Goal: Check status: Check status

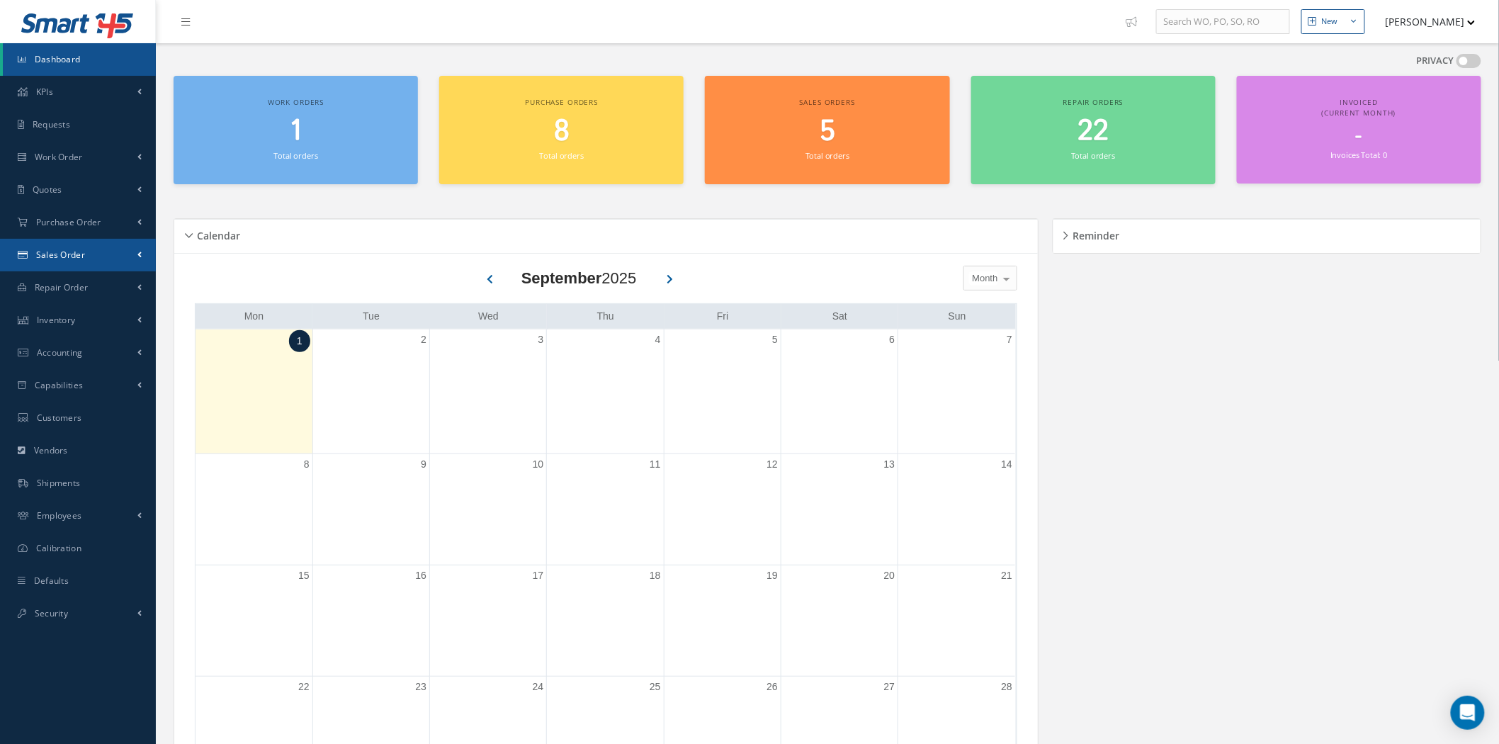
click at [79, 256] on span "Sales Order" at bounding box center [60, 255] width 49 height 12
click at [80, 279] on link "Sales Order" at bounding box center [79, 284] width 153 height 27
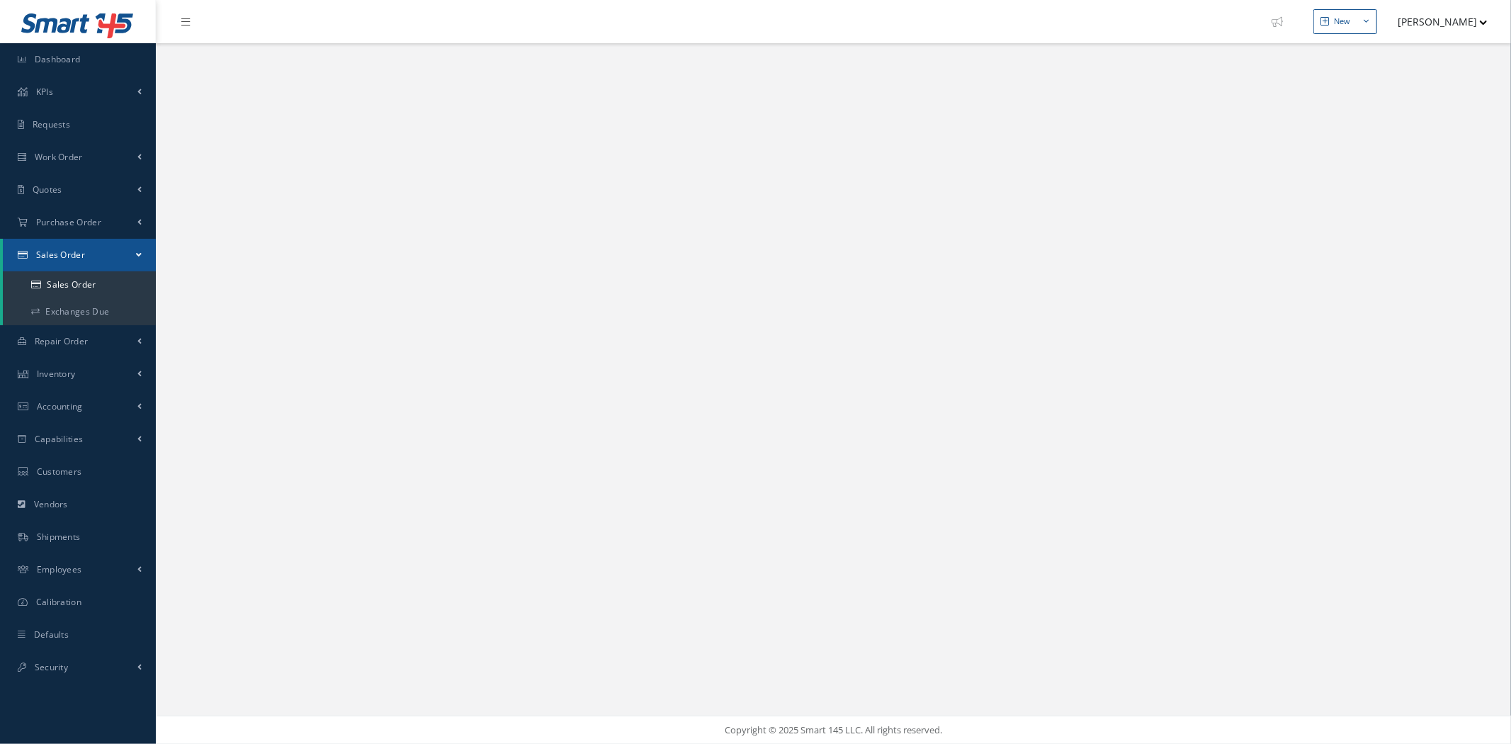
select select "25"
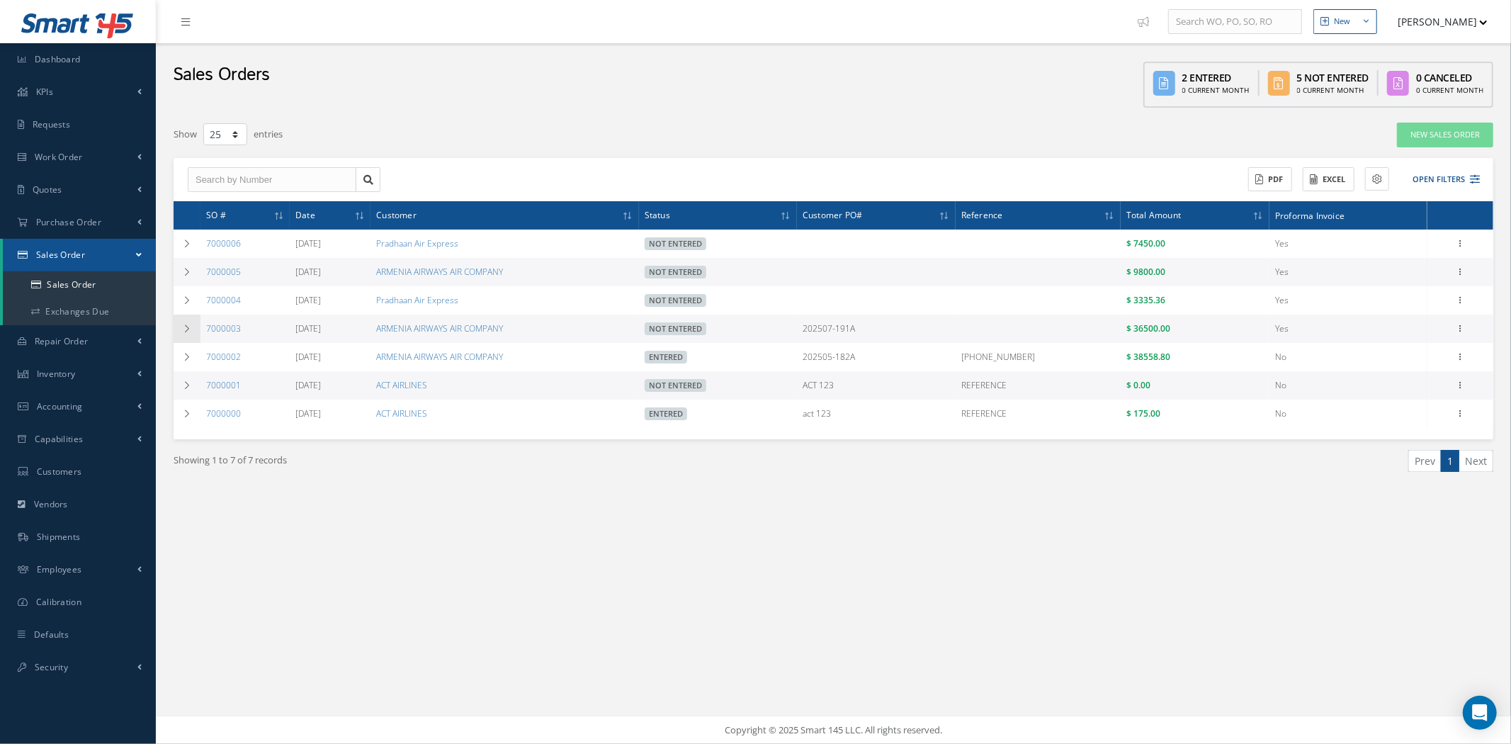
click at [185, 330] on icon at bounding box center [187, 329] width 10 height 9
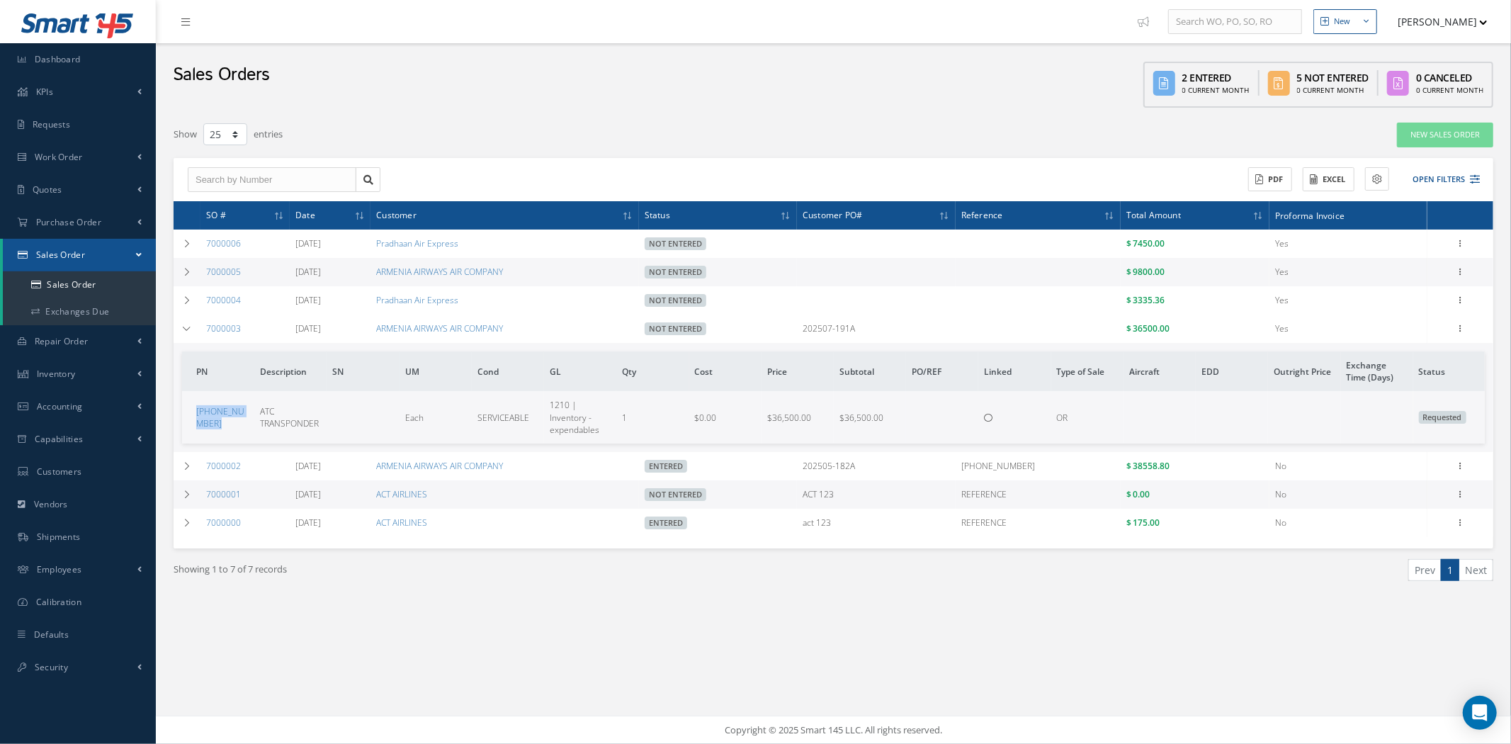
drag, startPoint x: 222, startPoint y: 429, endPoint x: 194, endPoint y: 414, distance: 31.7
click at [194, 414] on td "[PHONE_NUMBER]" at bounding box center [218, 417] width 72 height 52
copy link "[PHONE_NUMBER]"
drag, startPoint x: 254, startPoint y: 334, endPoint x: 196, endPoint y: 330, distance: 58.2
click at [0, 0] on tr "7000003 [DATE] ARMENIA AIRWAYS AIR COMPANY Not Entered 202507-191A $ 36500.00 Y…" at bounding box center [0, 0] width 0 height 0
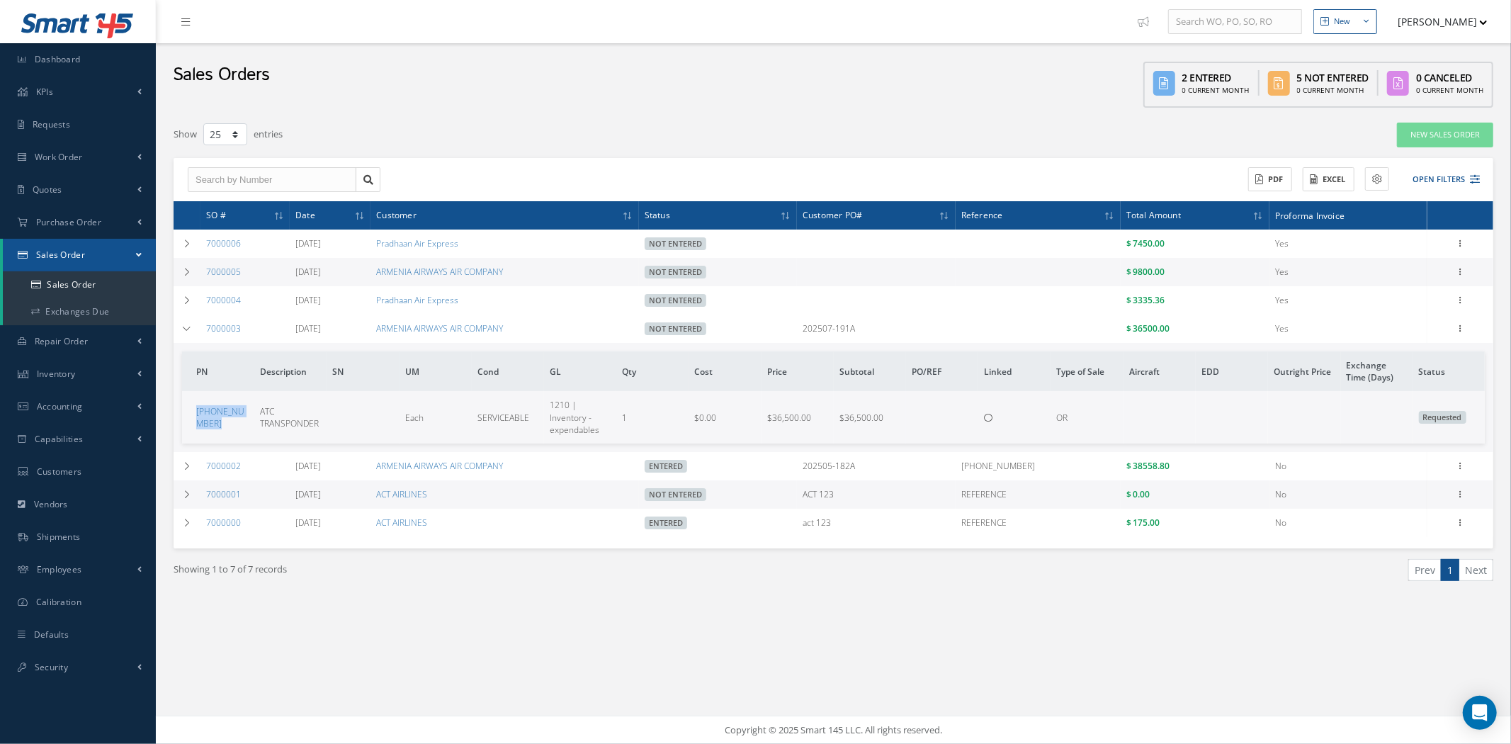
copy tr "7000003"
